Goal: Transaction & Acquisition: Purchase product/service

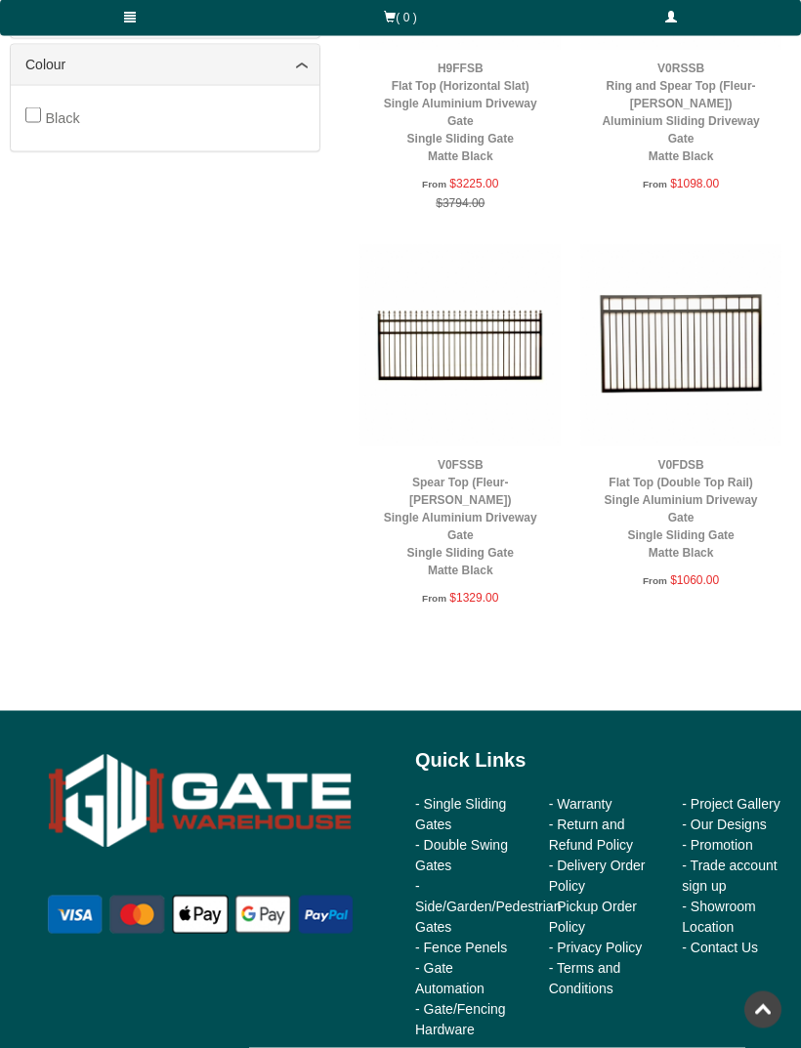
scroll to position [1320, 0]
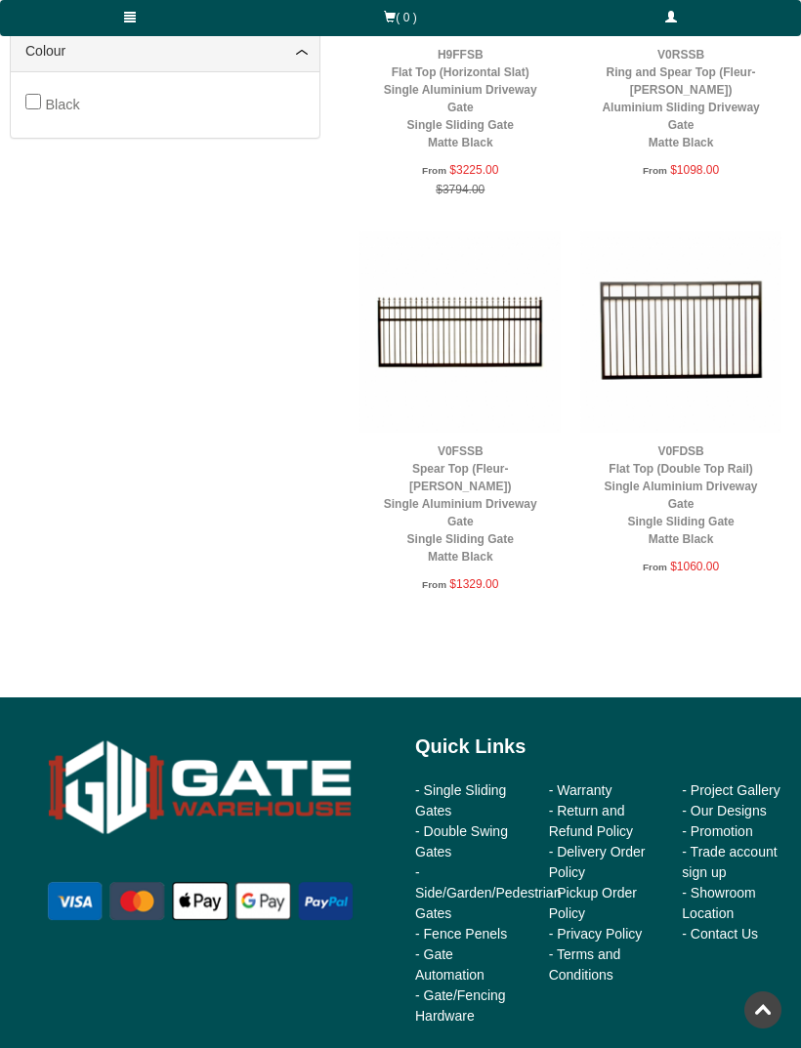
click at [742, 569] on div "From $1060.00" at bounding box center [681, 568] width 182 height 21
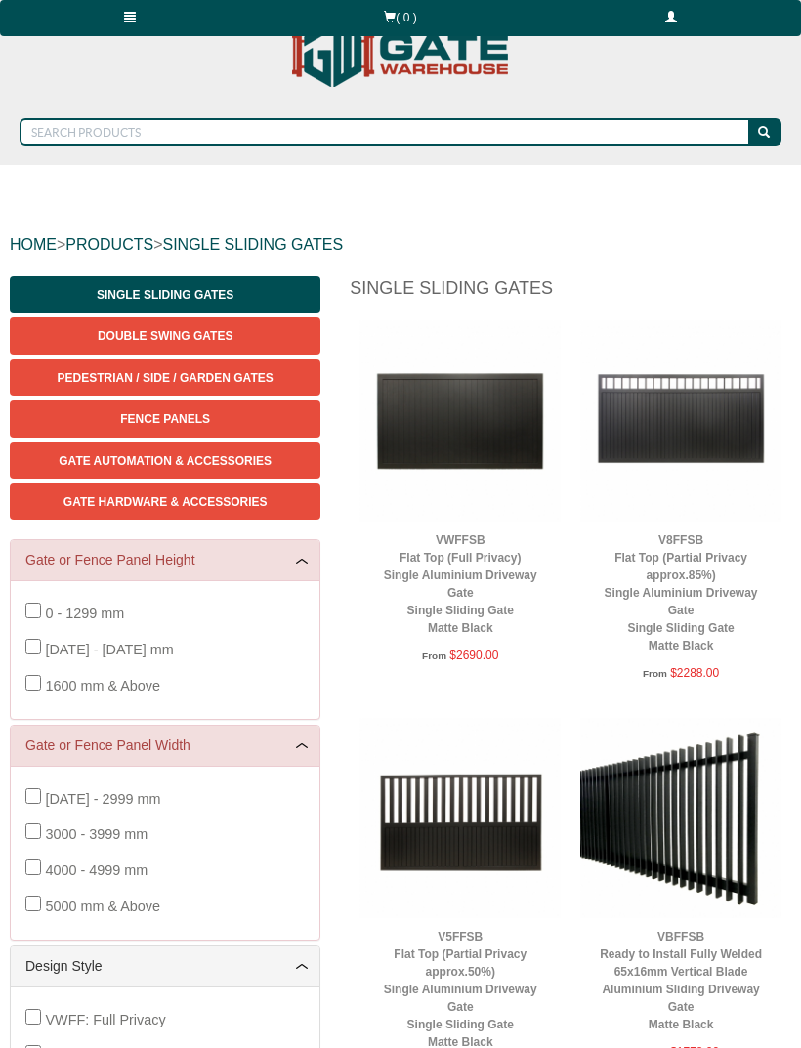
scroll to position [0, 0]
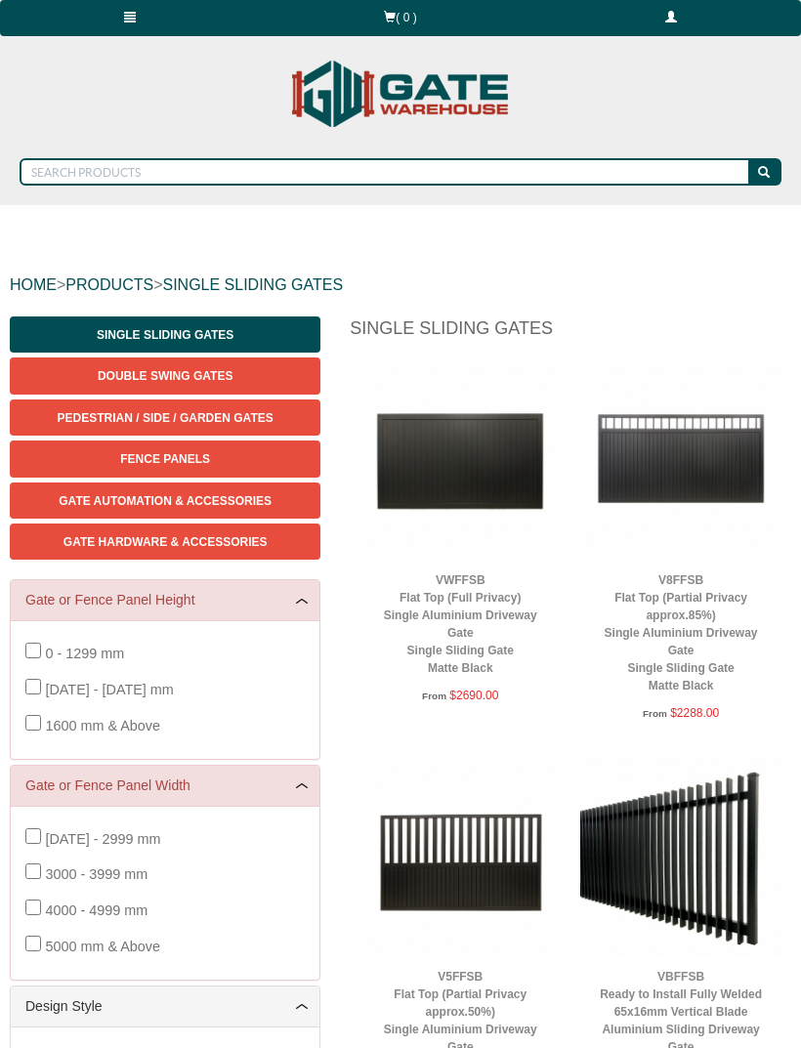
click at [122, 25] on link at bounding box center [130, 18] width 260 height 36
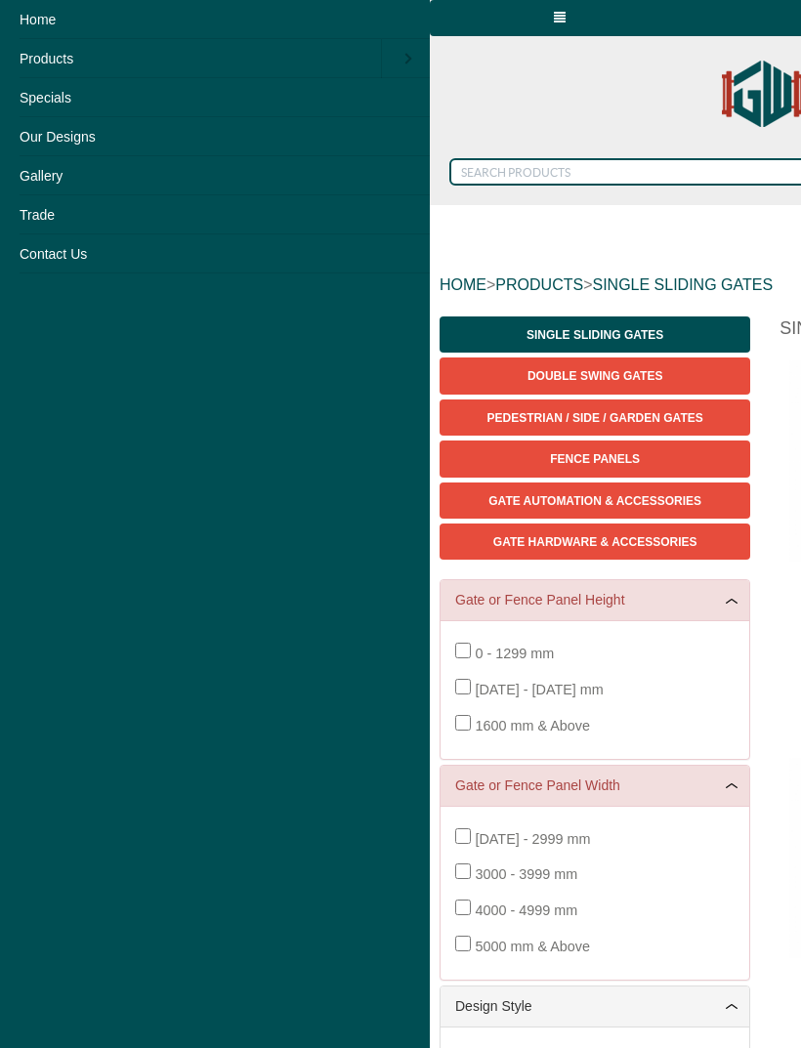
click at [63, 181] on link "Gallery" at bounding box center [215, 175] width 430 height 39
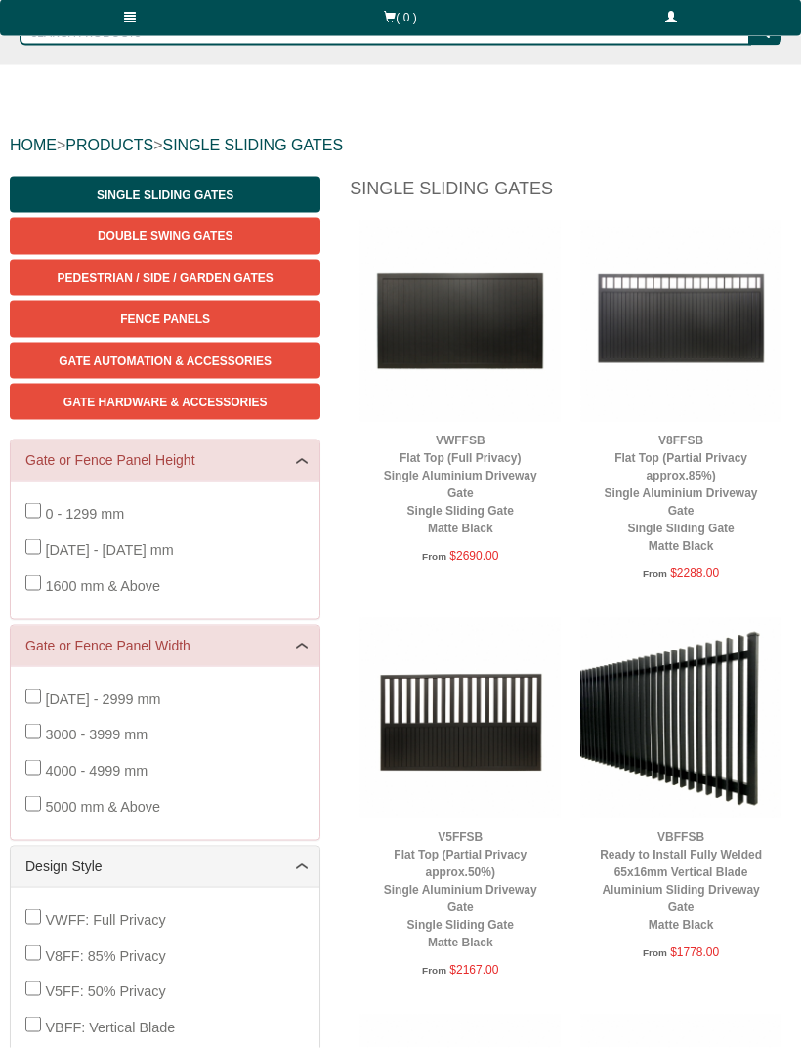
scroll to position [141, 0]
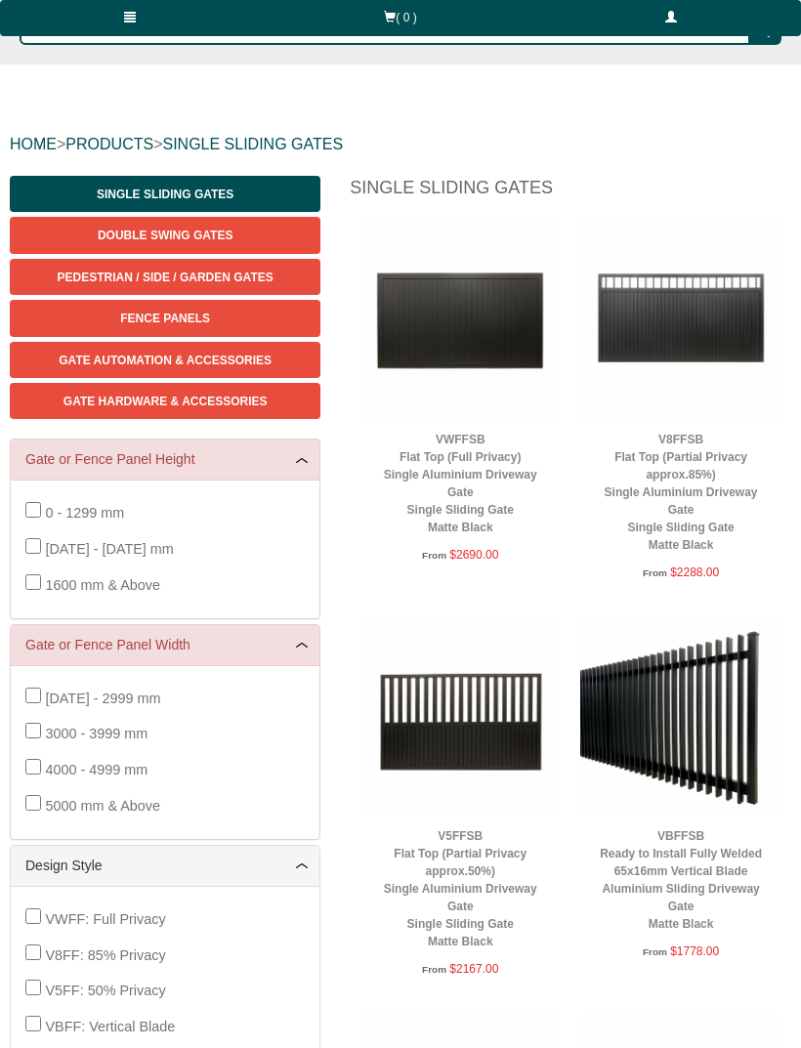
click at [484, 334] on img at bounding box center [459, 320] width 201 height 201
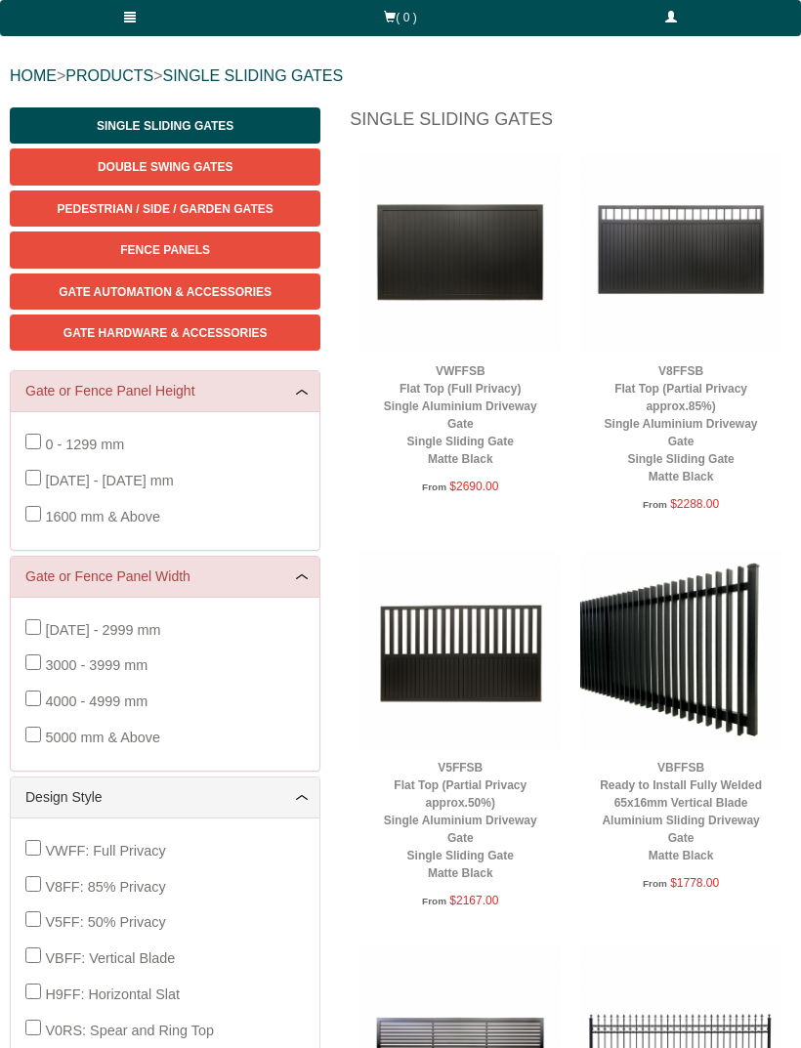
scroll to position [208, 0]
click at [105, 286] on span "Gate Automation & Accessories" at bounding box center [165, 293] width 213 height 14
click at [759, 338] on img at bounding box center [680, 251] width 201 height 201
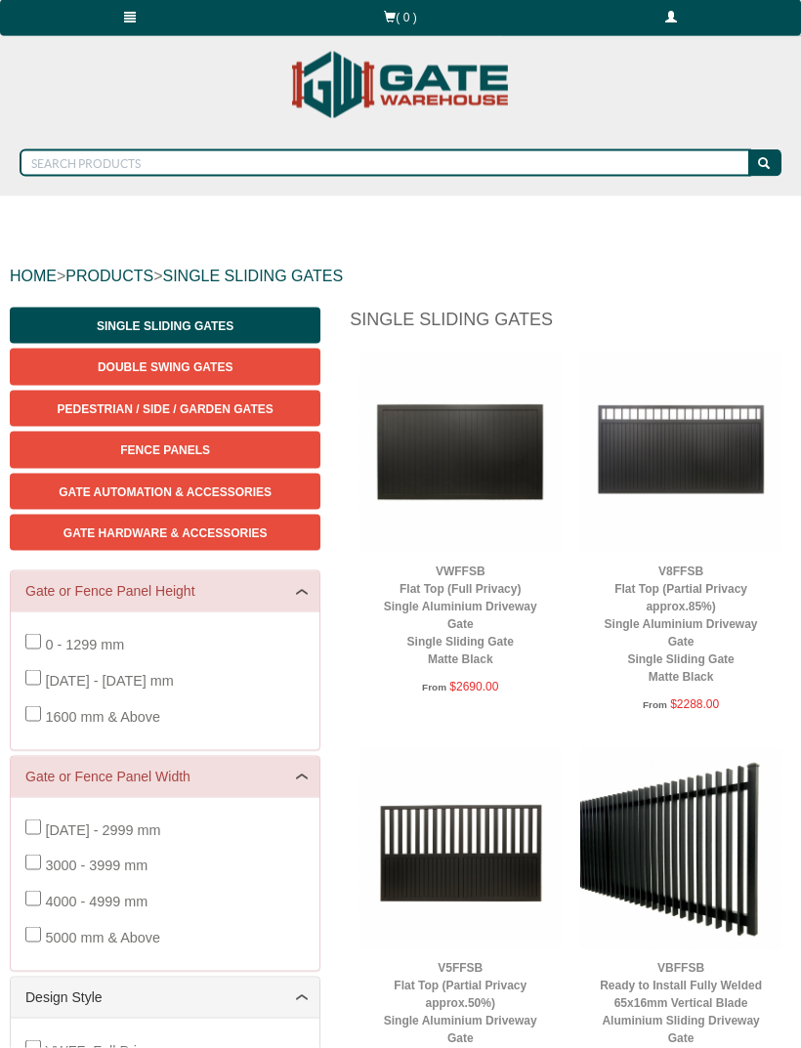
scroll to position [0, 0]
